Goal: Navigation & Orientation: Find specific page/section

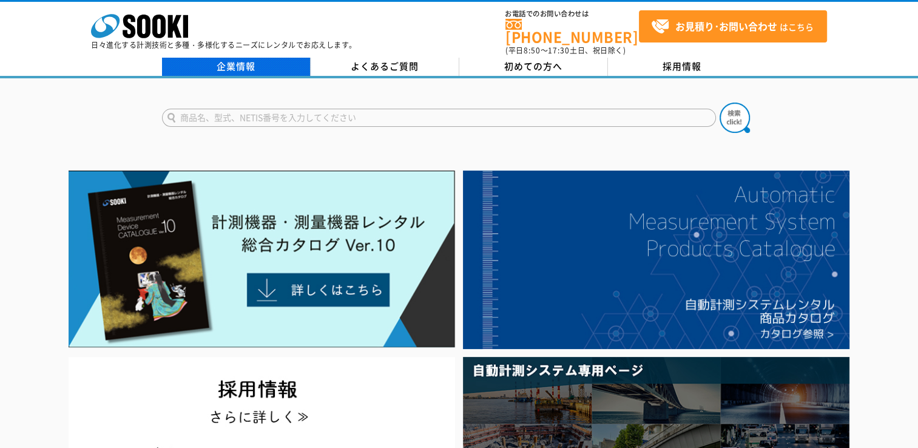
click at [246, 58] on link "企業情報" at bounding box center [236, 67] width 149 height 18
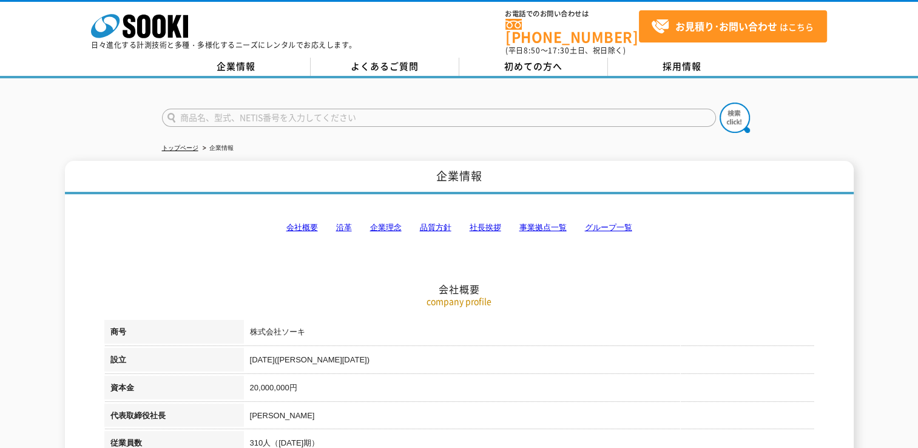
click at [545, 223] on link "事業拠点一覧" at bounding box center [543, 227] width 47 height 9
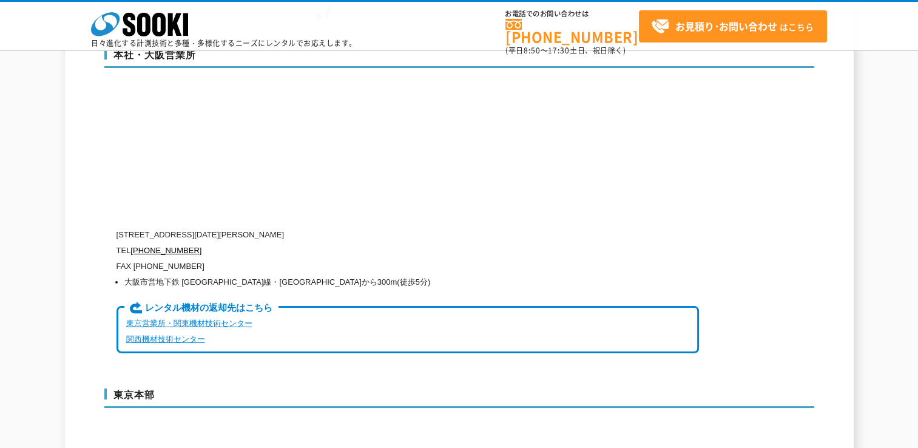
scroll to position [2922, 0]
